Goal: Task Accomplishment & Management: Use online tool/utility

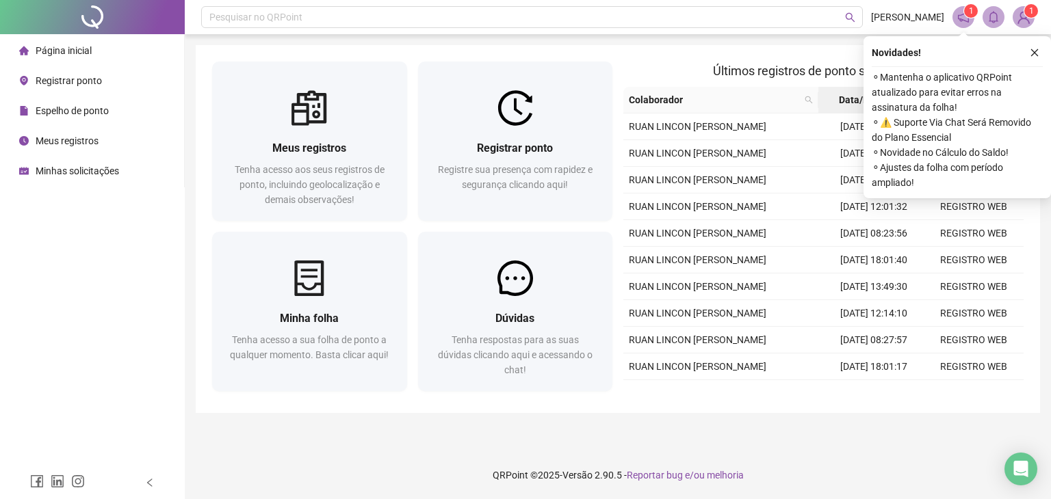
click at [1040, 55] on button "button" at bounding box center [1034, 52] width 16 height 16
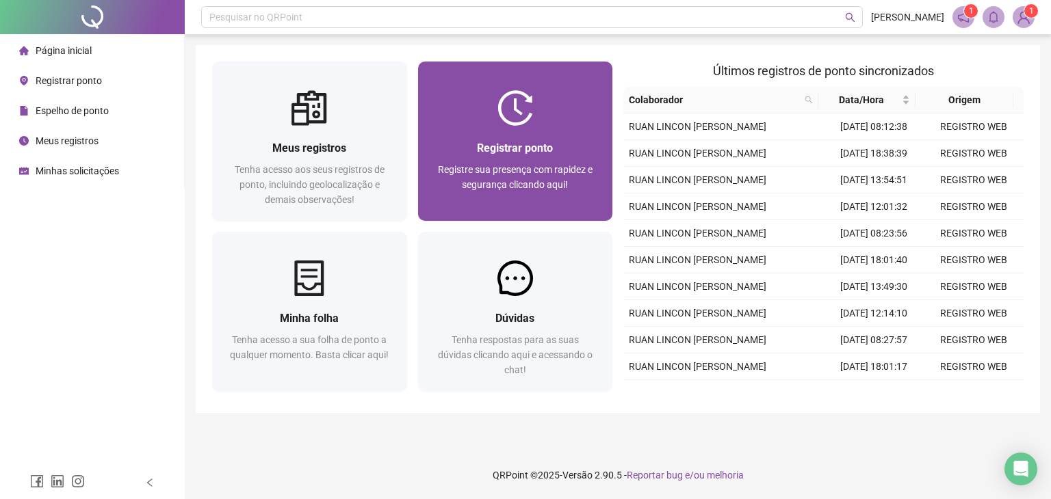
click at [514, 138] on div "Registrar ponto Registre sua presença com rapidez e segurança clicando aqui!" at bounding box center [515, 173] width 195 height 95
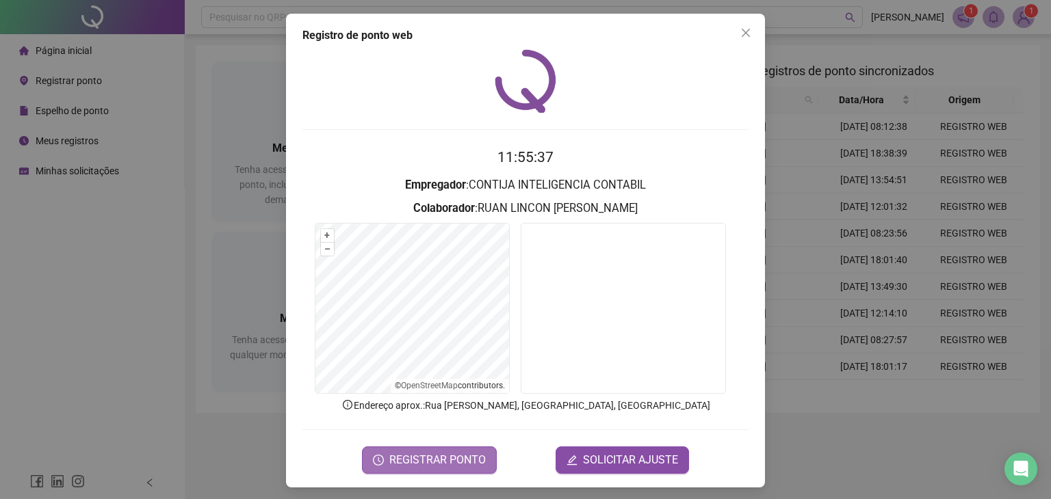
click at [458, 469] on button "REGISTRAR PONTO" at bounding box center [429, 460] width 135 height 27
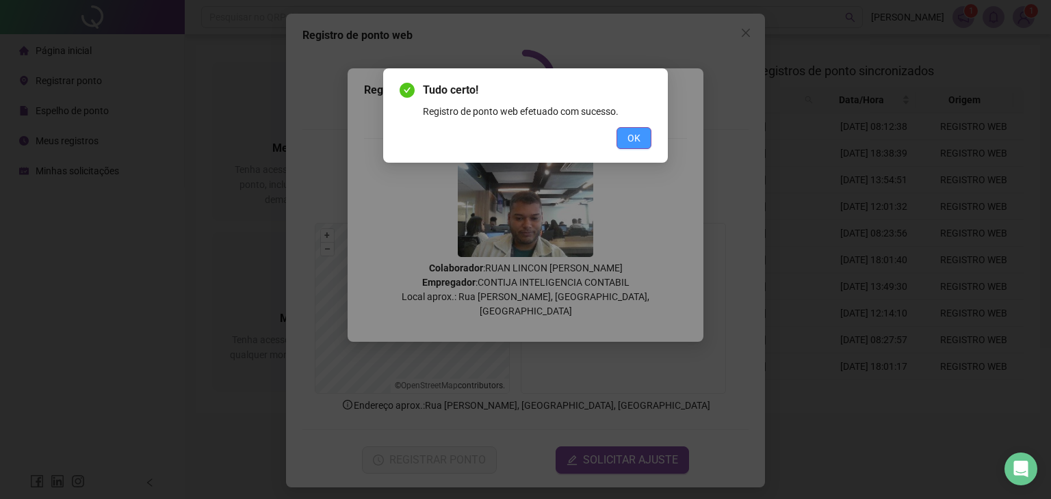
click at [625, 138] on button "OK" at bounding box center [633, 138] width 35 height 22
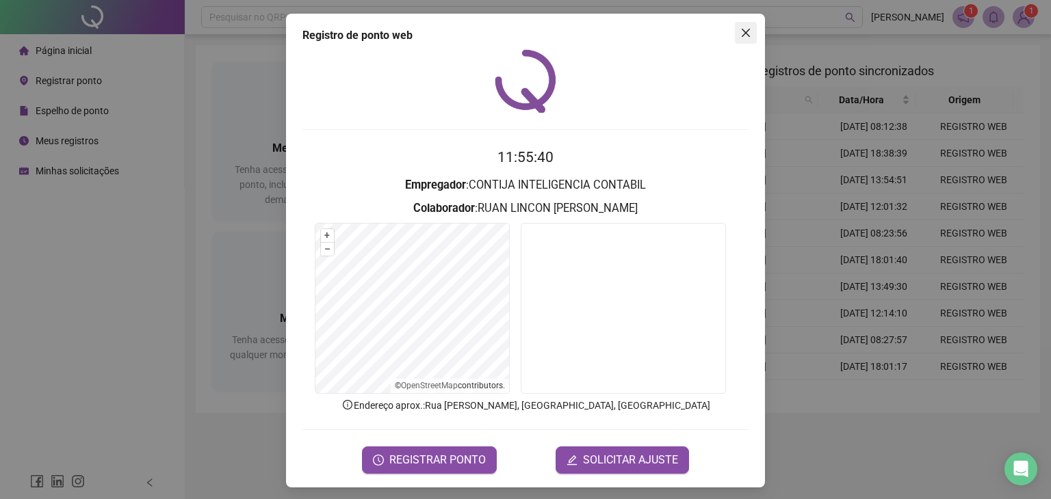
click at [744, 34] on icon "close" at bounding box center [745, 32] width 11 height 11
